Goal: Navigation & Orientation: Understand site structure

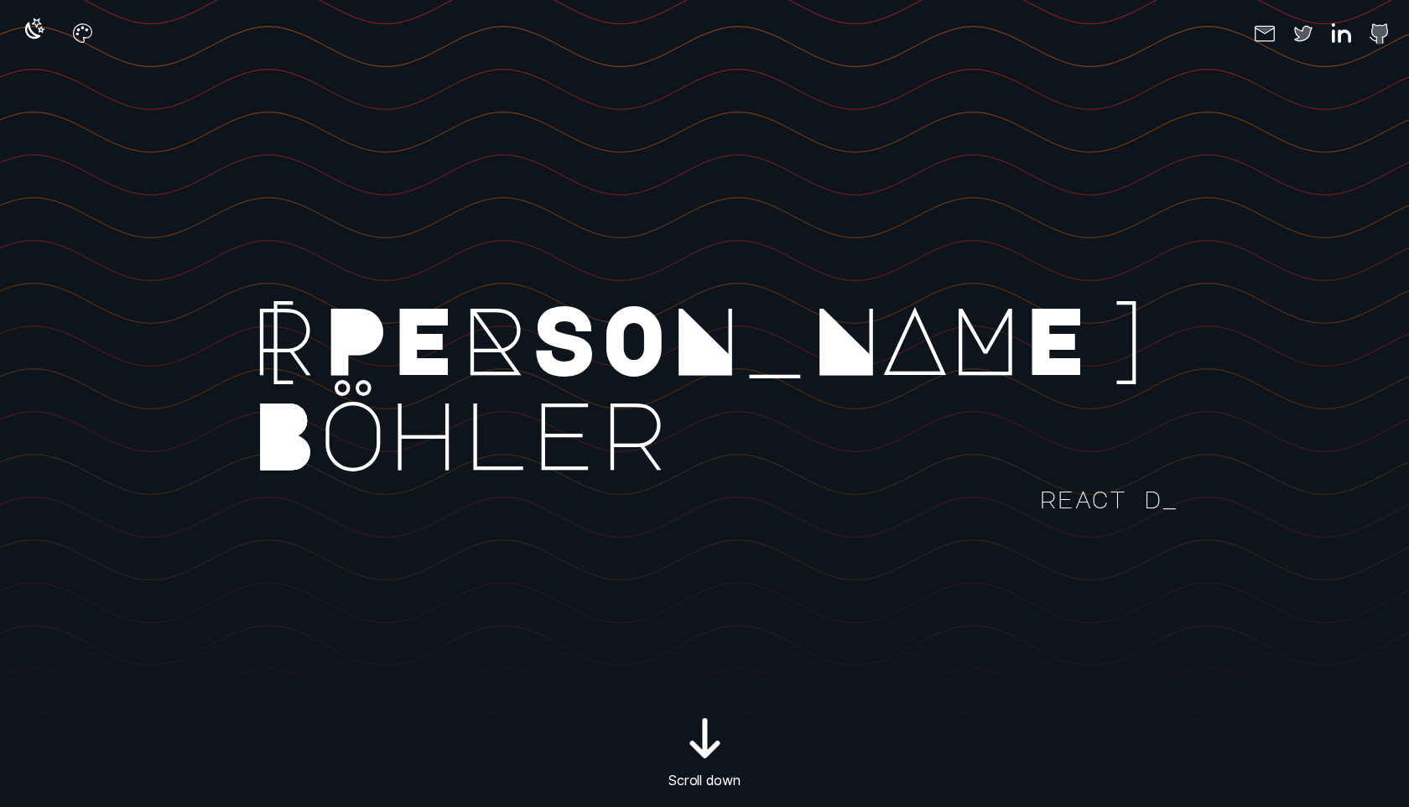
click at [34, 37] on icon "button" at bounding box center [32, 30] width 15 height 15
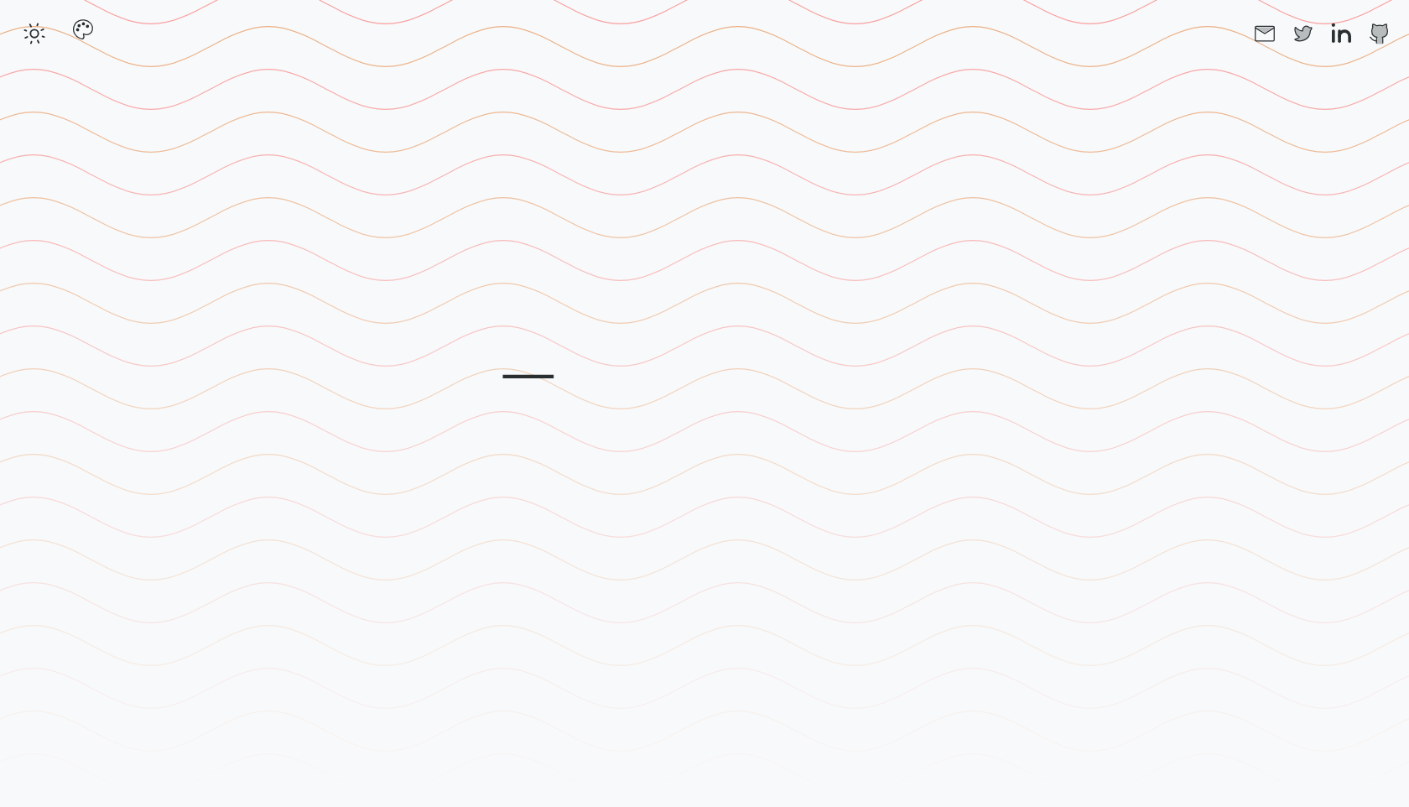
click at [86, 35] on icon "button" at bounding box center [82, 29] width 27 height 27
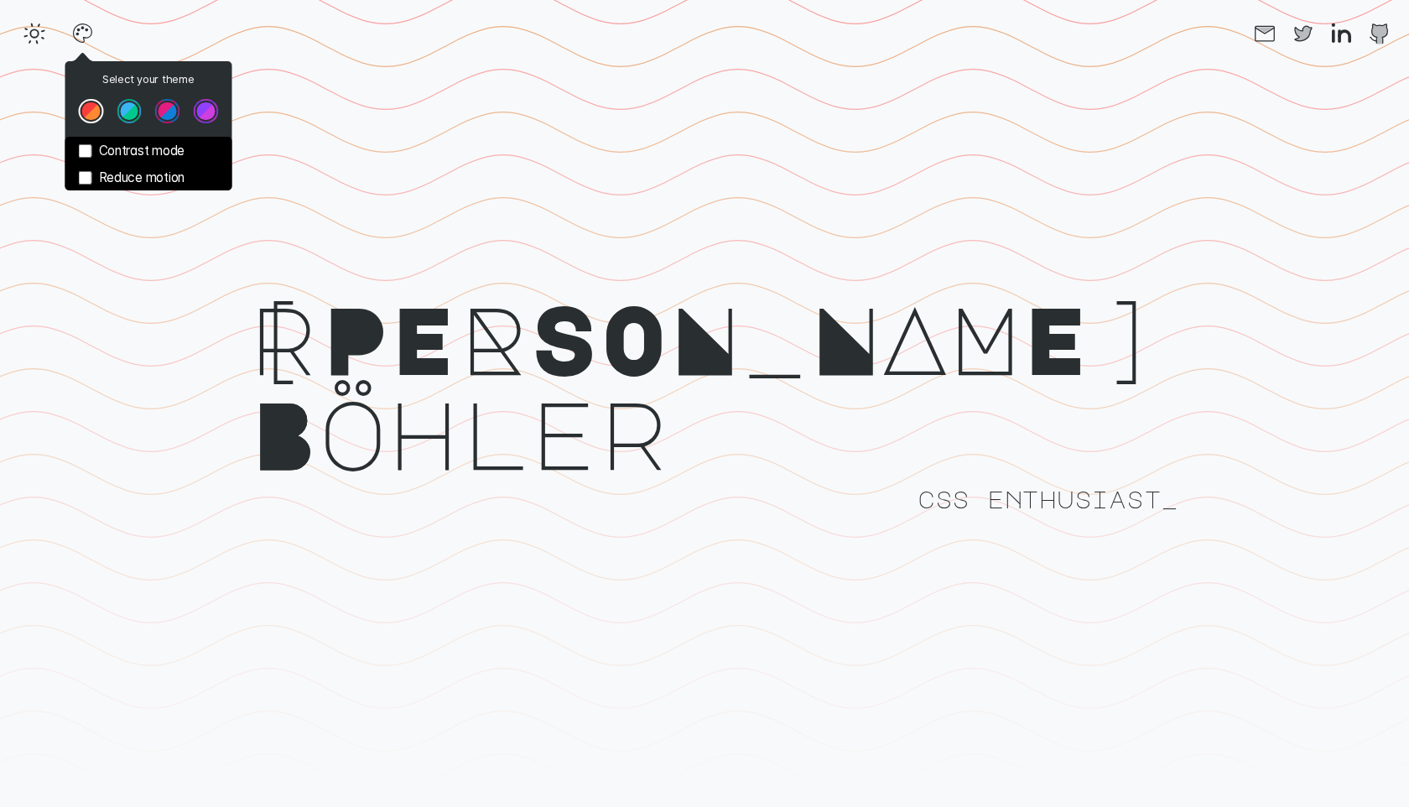
click at [164, 112] on button "Theme color select popover" at bounding box center [167, 111] width 25 height 25
click at [201, 113] on button "Theme color select popover" at bounding box center [206, 111] width 25 height 25
click at [125, 113] on button "Theme color select popover" at bounding box center [129, 111] width 25 height 25
click at [96, 118] on button "Theme color select popover" at bounding box center [91, 111] width 25 height 25
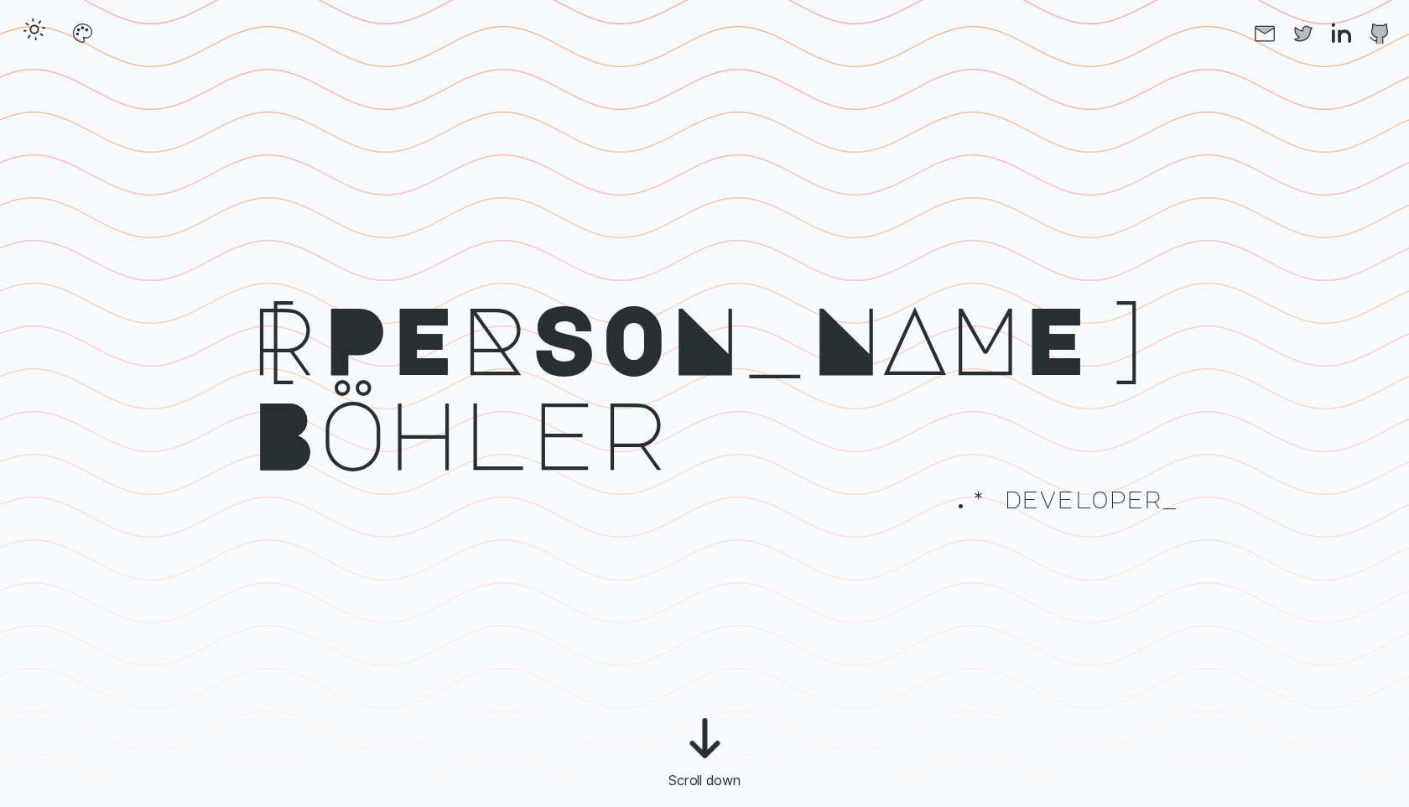
click at [20, 24] on button "button" at bounding box center [34, 33] width 35 height 35
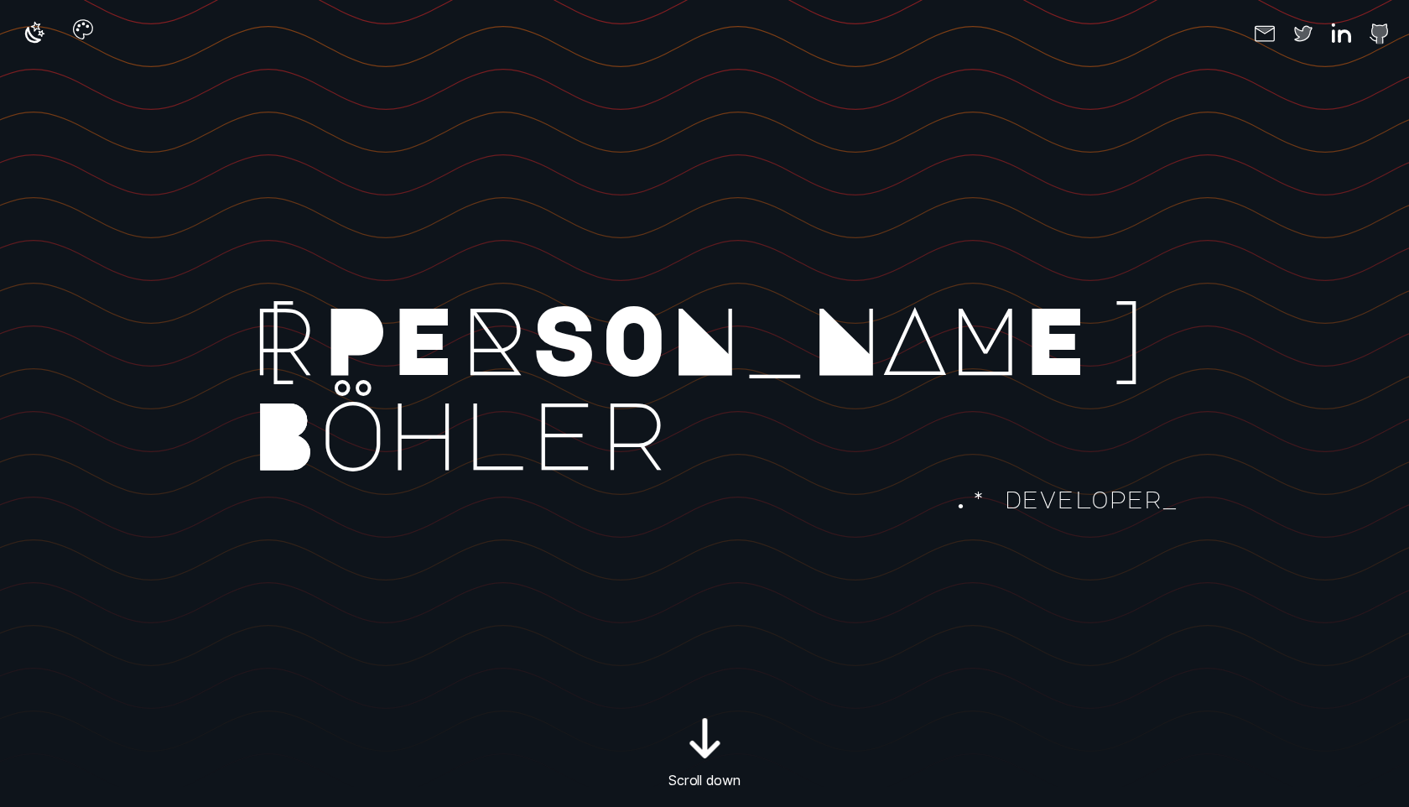
click at [66, 34] on button "button" at bounding box center [82, 33] width 35 height 35
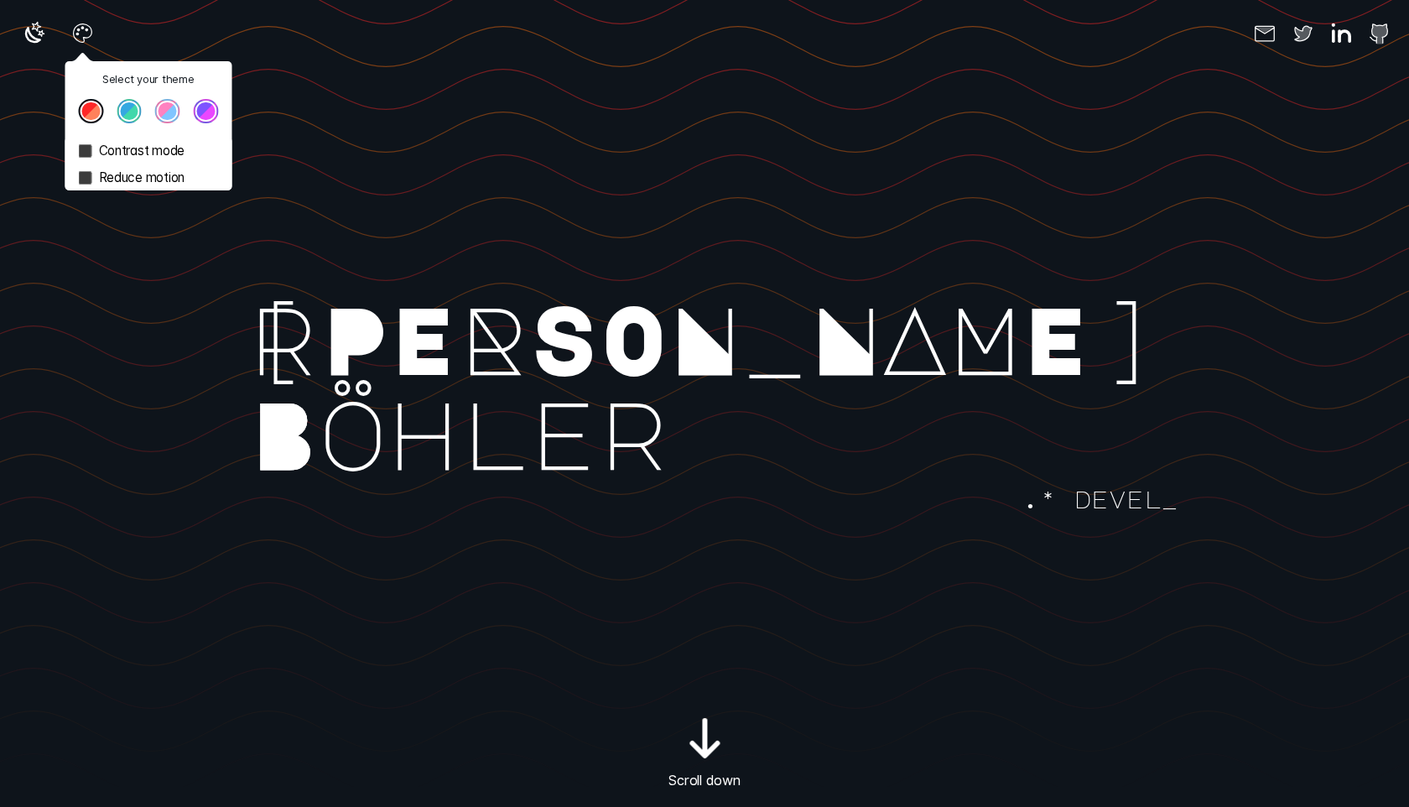
click at [131, 113] on button "Theme color select popover" at bounding box center [129, 111] width 25 height 25
click at [169, 116] on button "Theme color select popover" at bounding box center [167, 111] width 25 height 25
click at [210, 115] on button "Theme color select popover" at bounding box center [206, 111] width 25 height 25
click at [135, 175] on label "Reduce motion" at bounding box center [148, 177] width 167 height 27
click at [127, 178] on label "Reduce motion" at bounding box center [148, 177] width 167 height 27
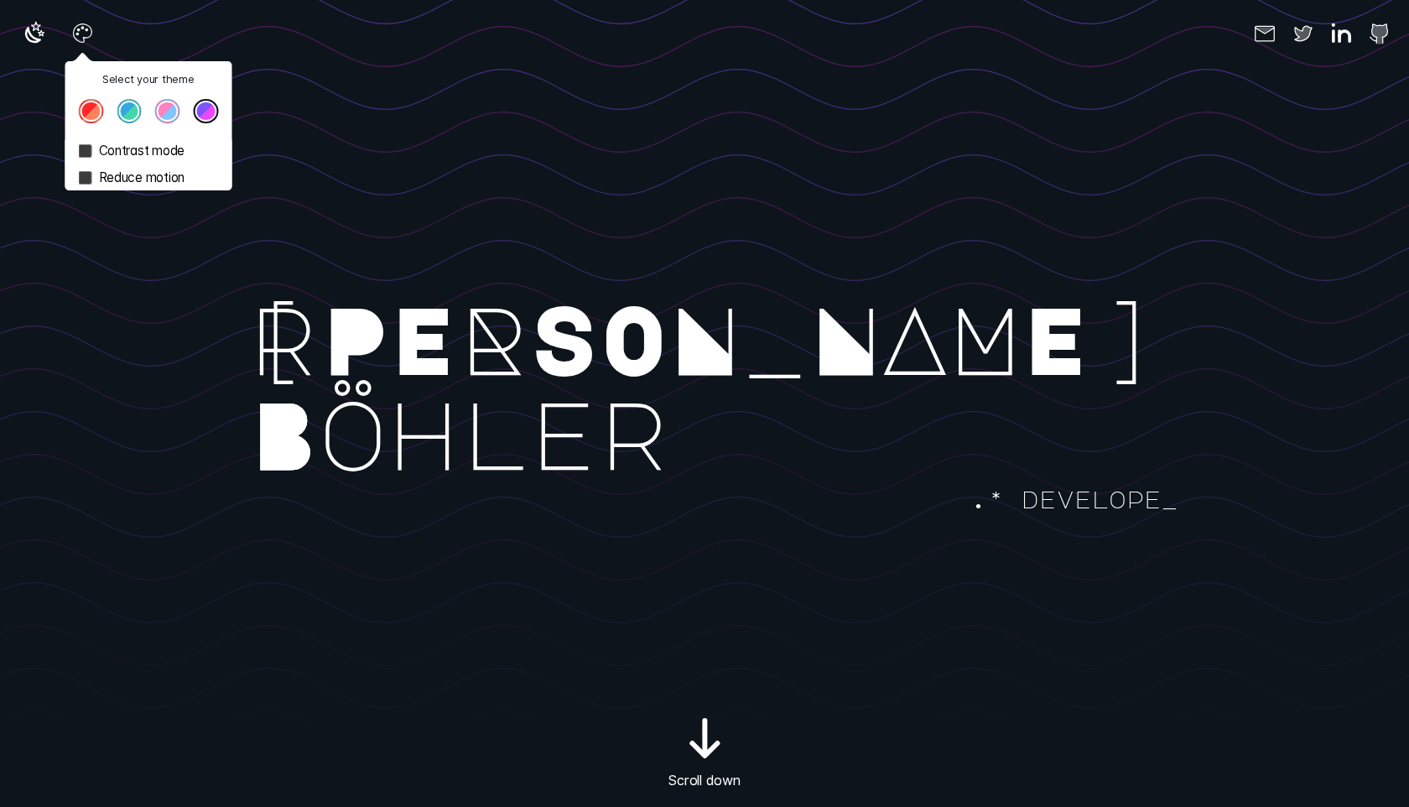
click at [112, 148] on label "Contrast mode" at bounding box center [148, 151] width 167 height 27
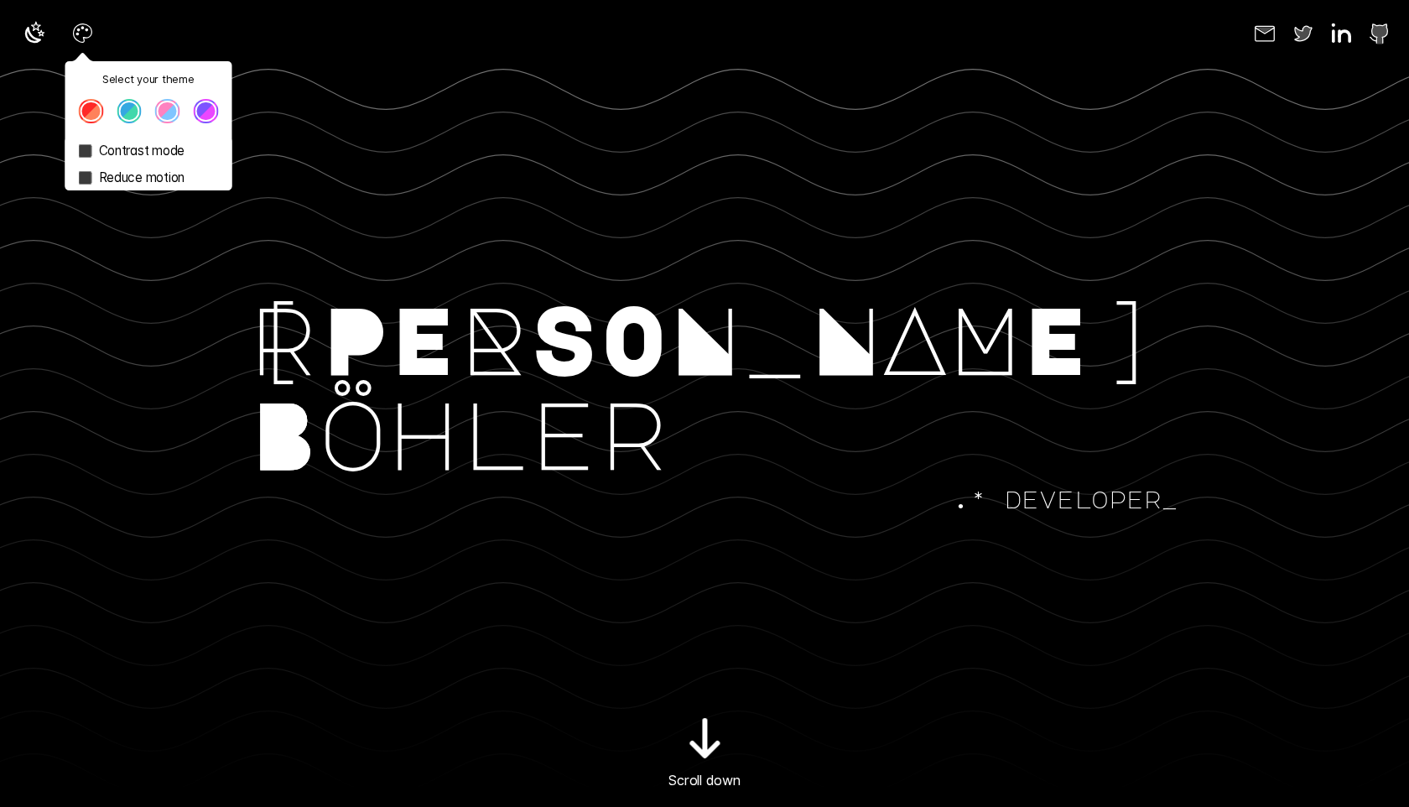
click at [112, 148] on label "Contrast mode" at bounding box center [148, 151] width 167 height 27
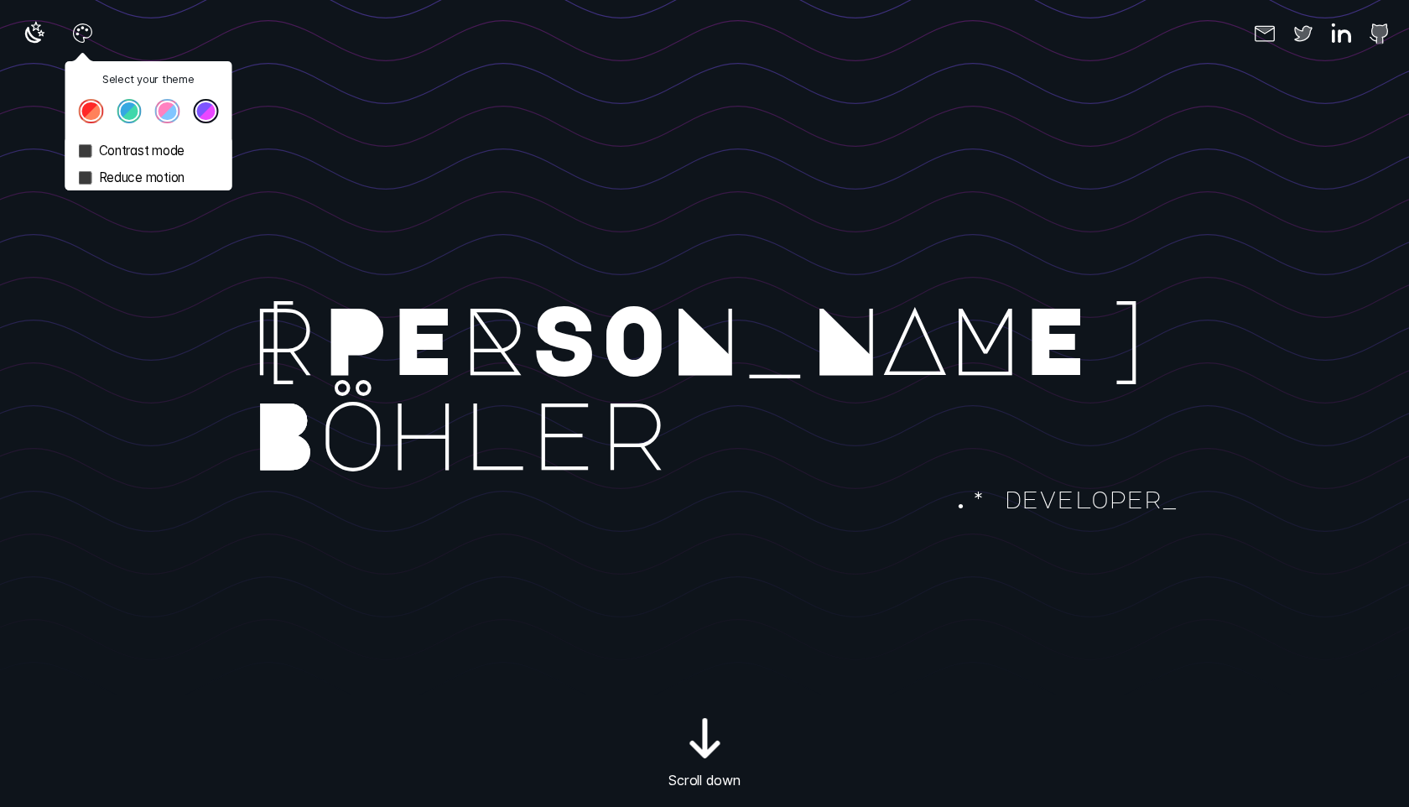
scroll to position [93, 0]
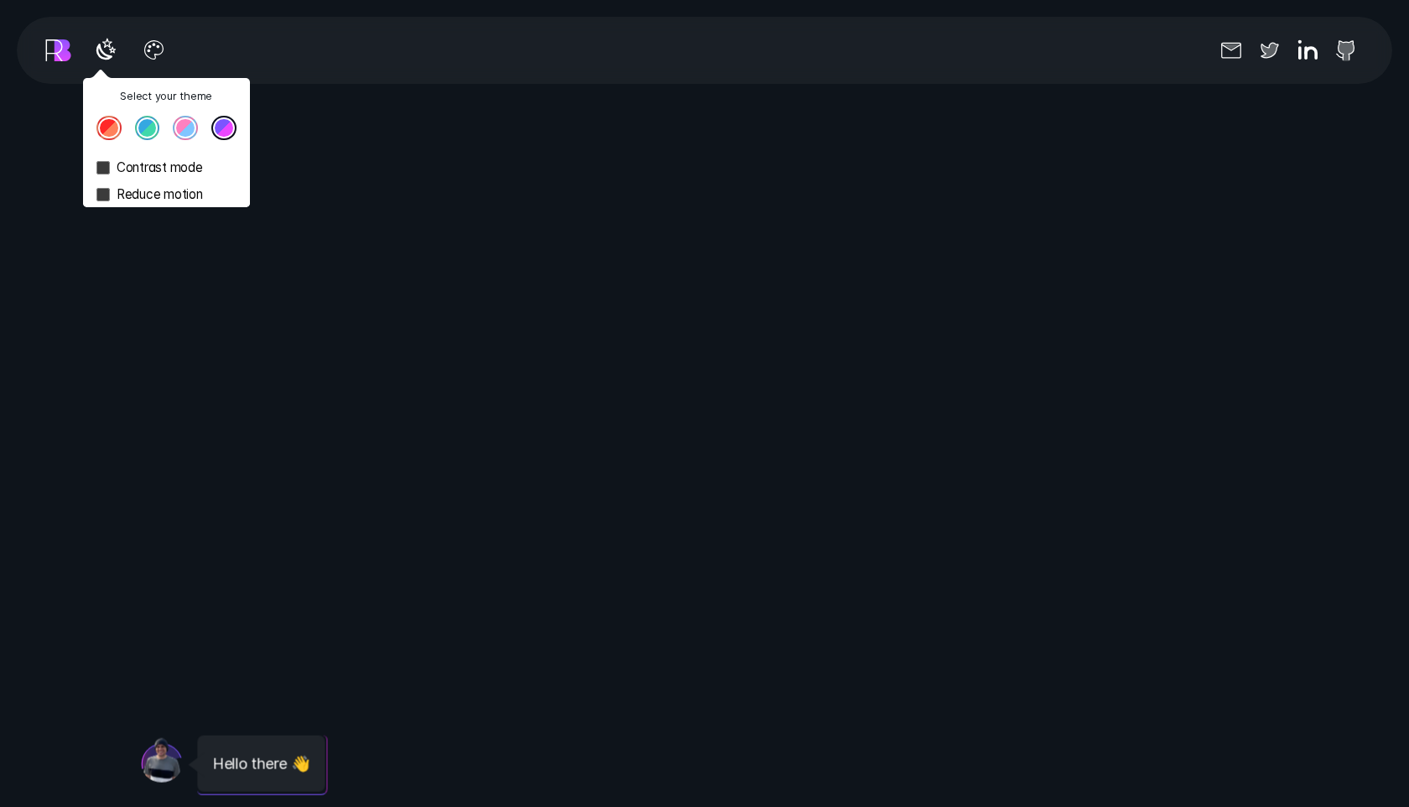
scroll to position [969, 0]
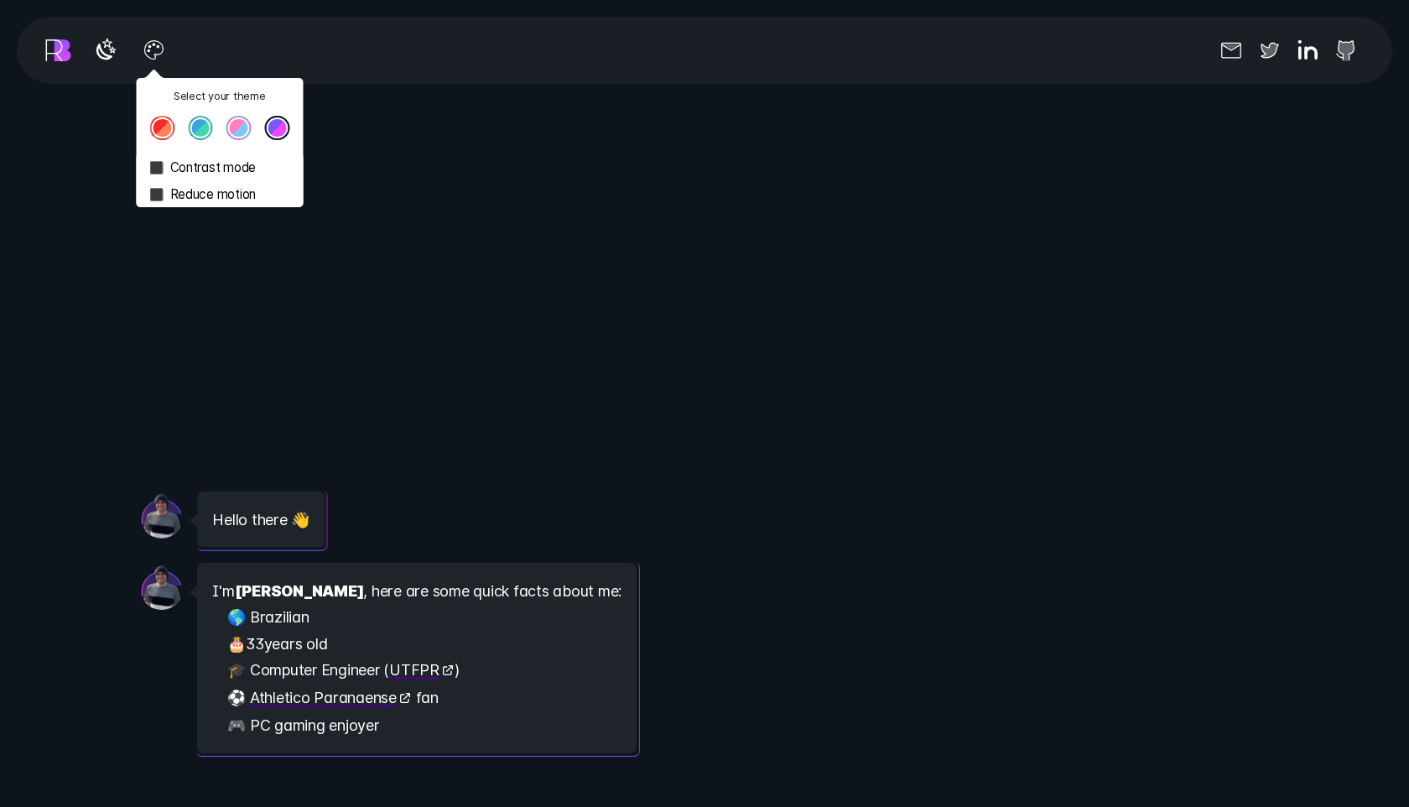
scroll to position [1862, 0]
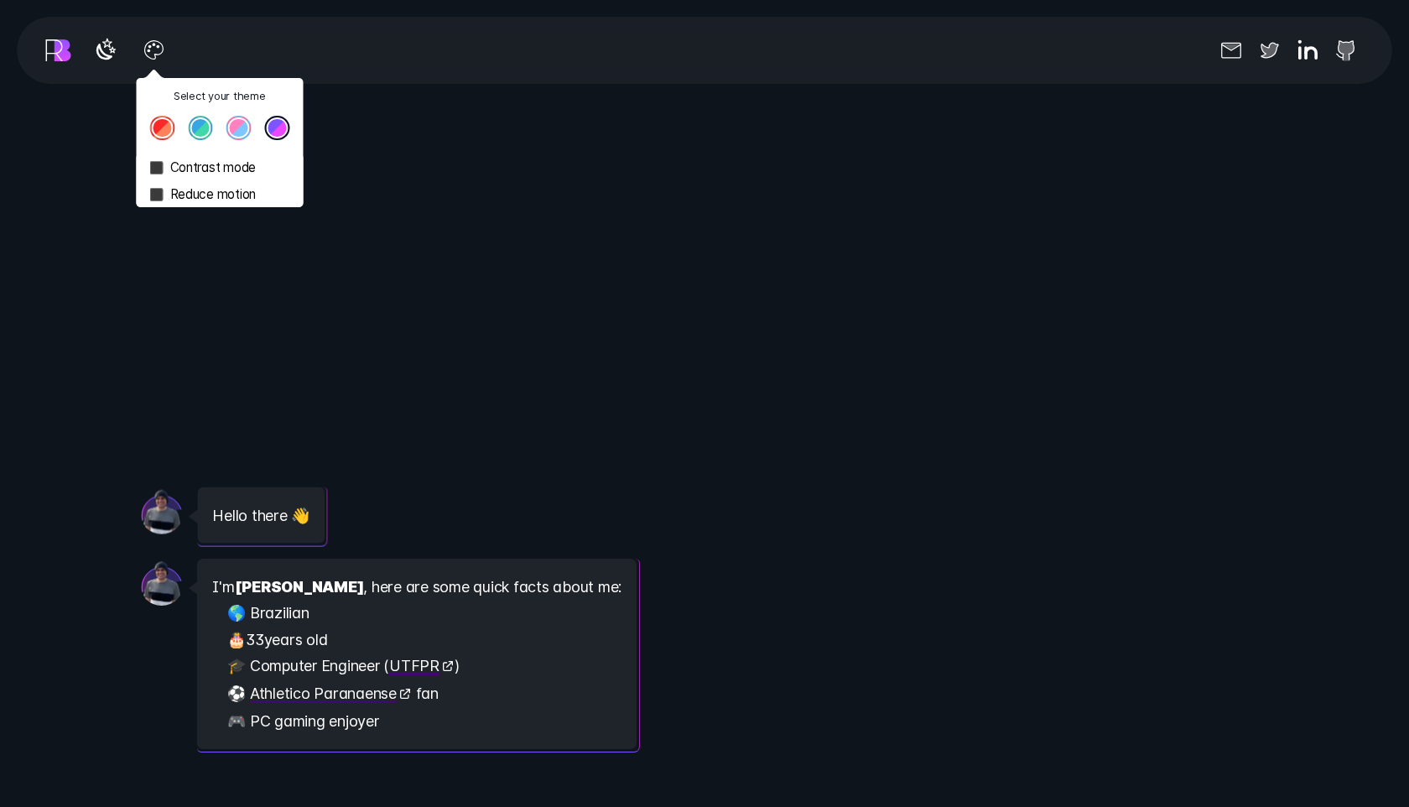
click at [471, 333] on div "Message from [PERSON_NAME] Hello there 👋" at bounding box center [704, 155] width 1127 height 807
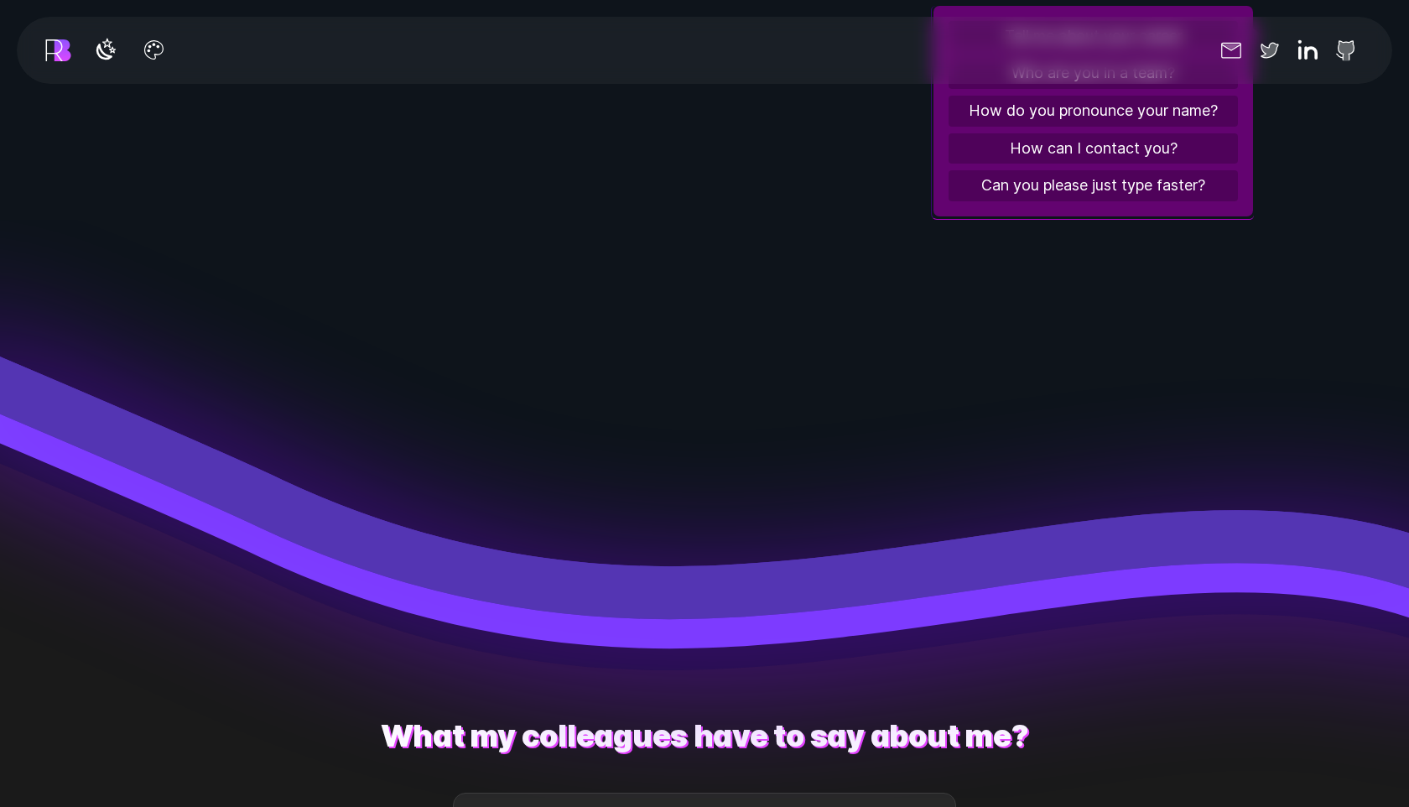
scroll to position [2713, 0]
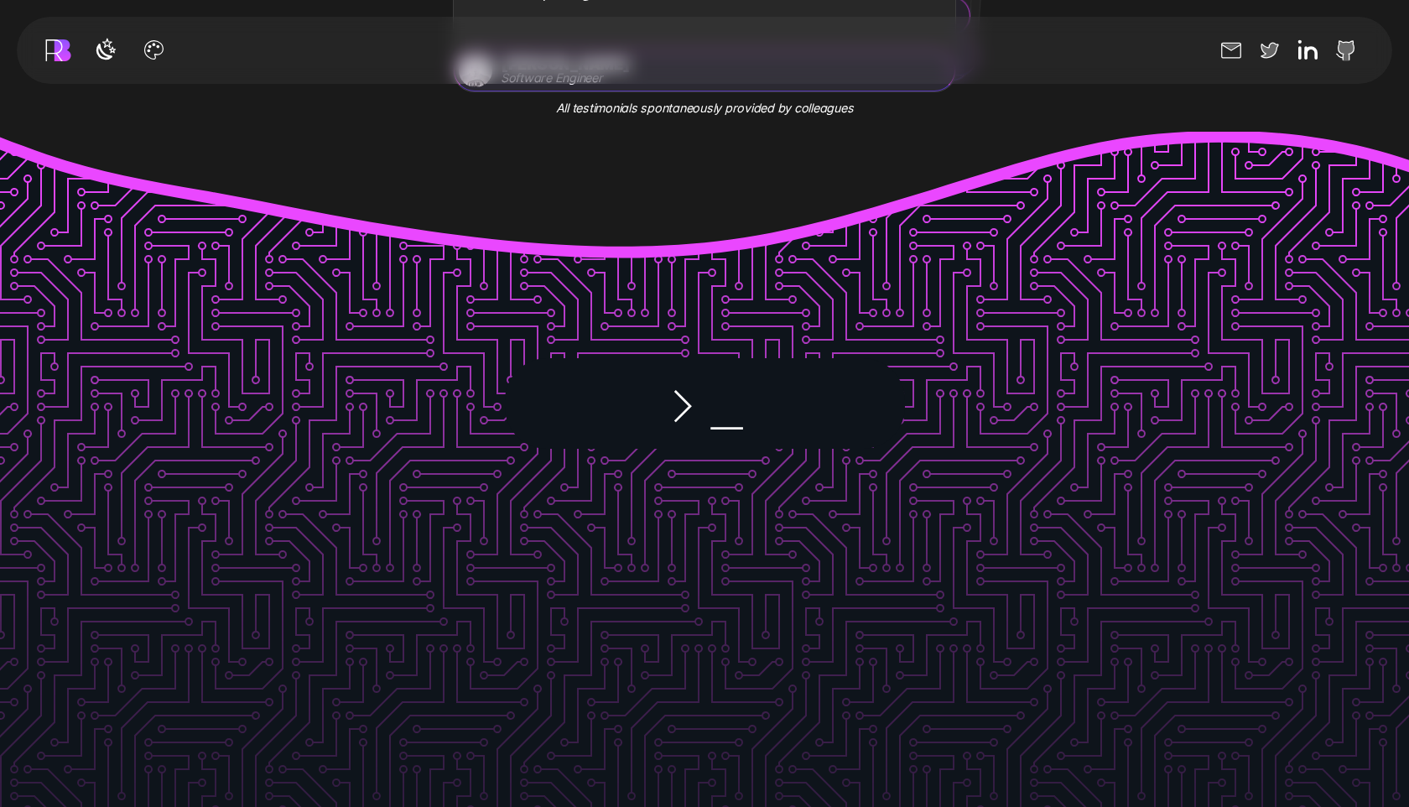
scroll to position [3641, 0]
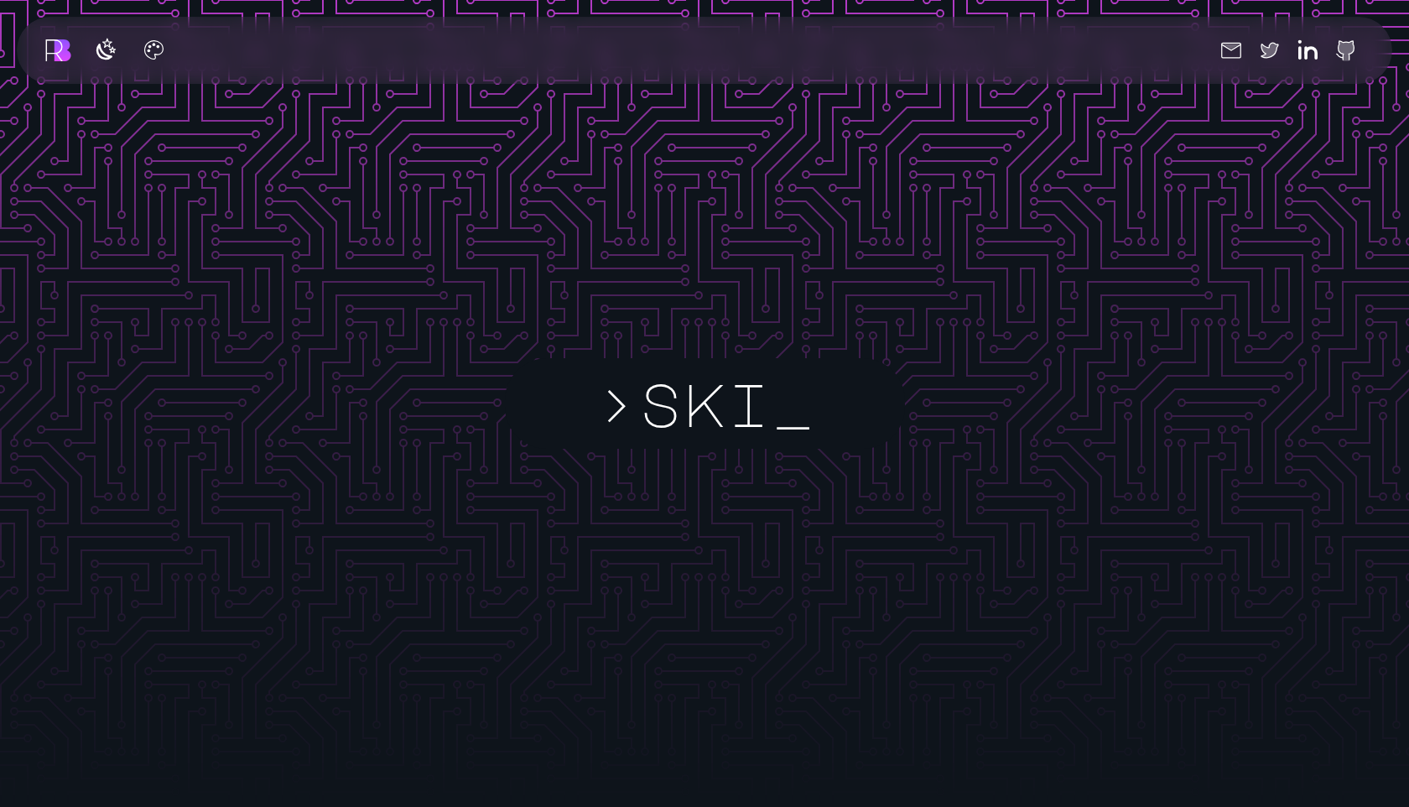
scroll to position [3946, 0]
click at [759, 460] on div at bounding box center [705, 554] width 400 height 807
click at [651, 415] on span ">ski" at bounding box center [682, 404] width 177 height 106
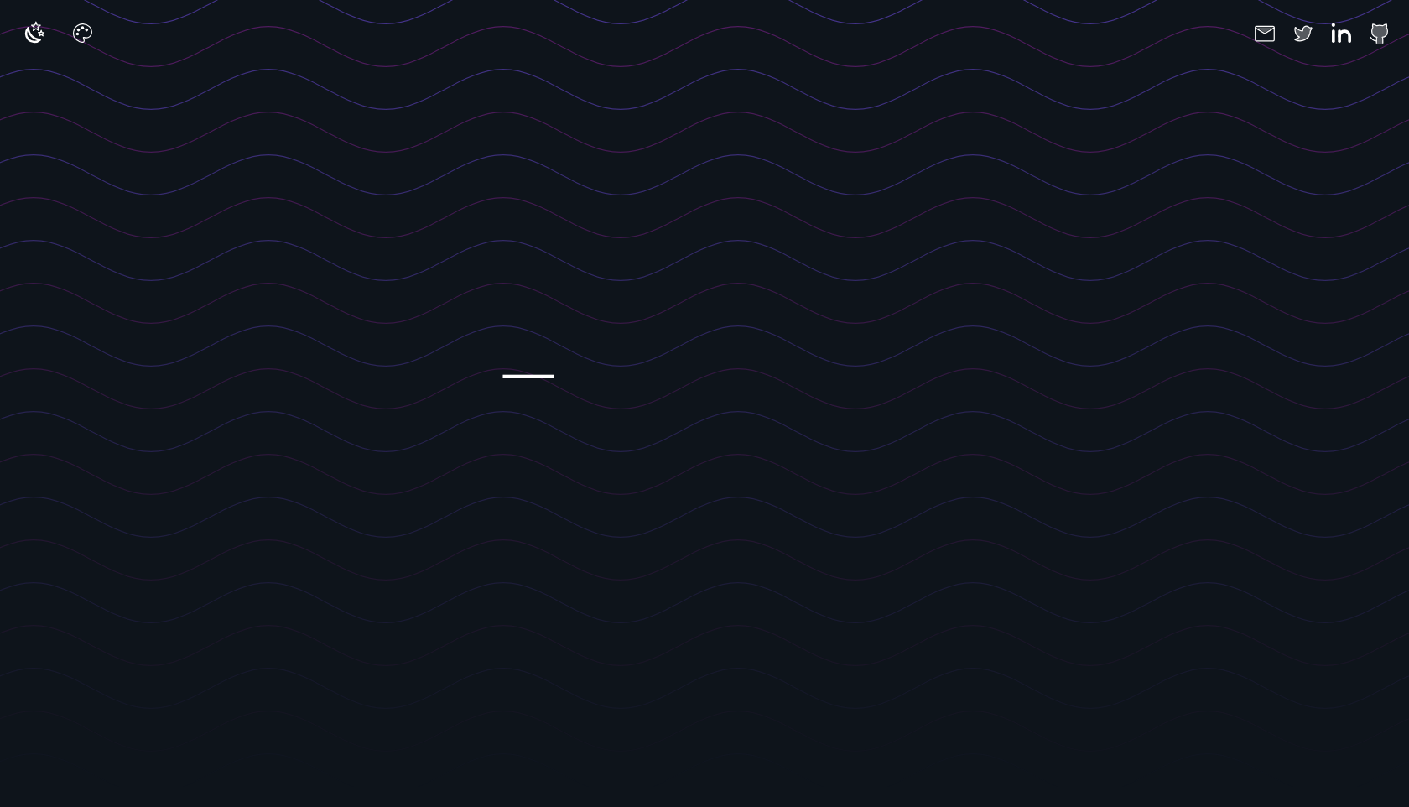
click at [336, 134] on rect at bounding box center [929, 429] width 1858 height 807
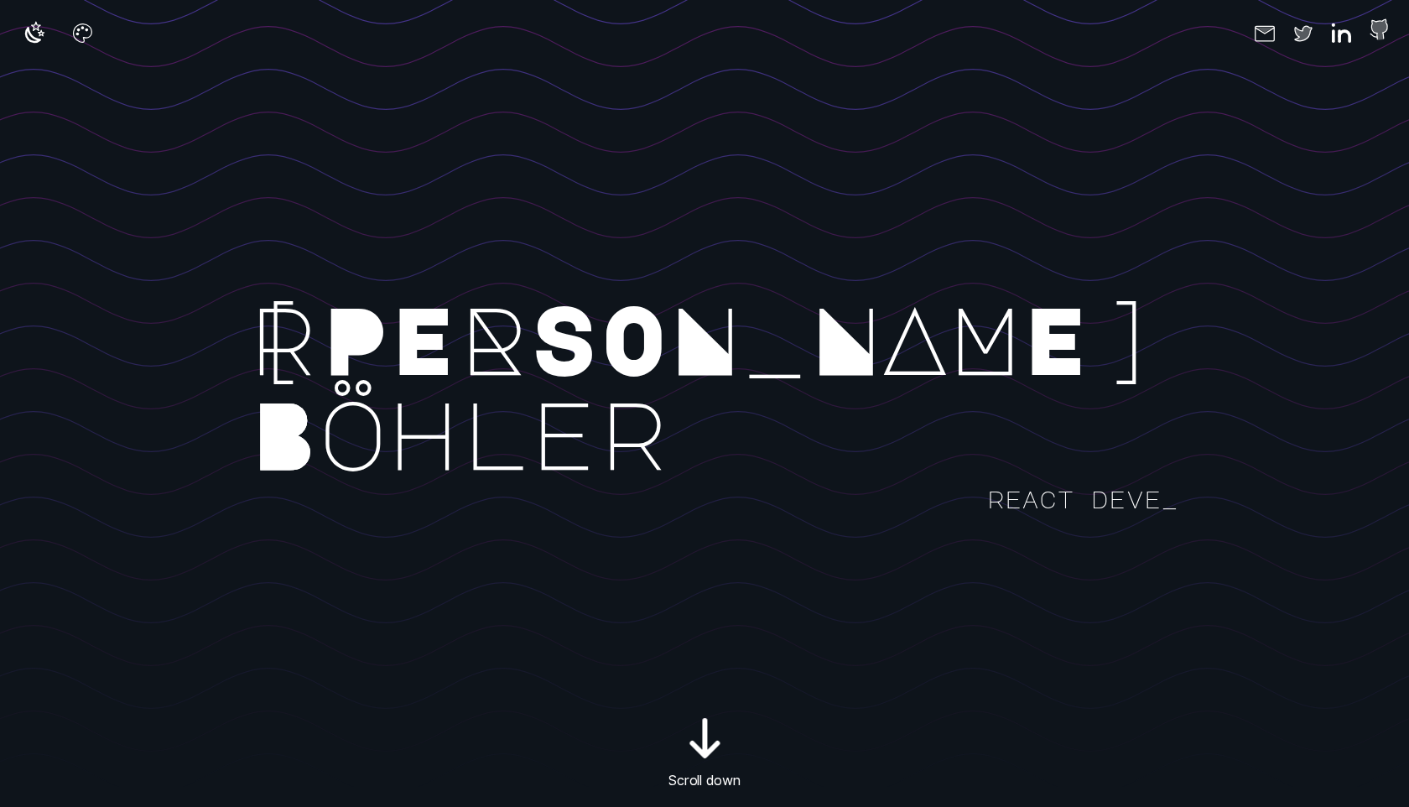
click at [1380, 31] on icon at bounding box center [1380, 29] width 18 height 21
